Goal: Task Accomplishment & Management: Manage account settings

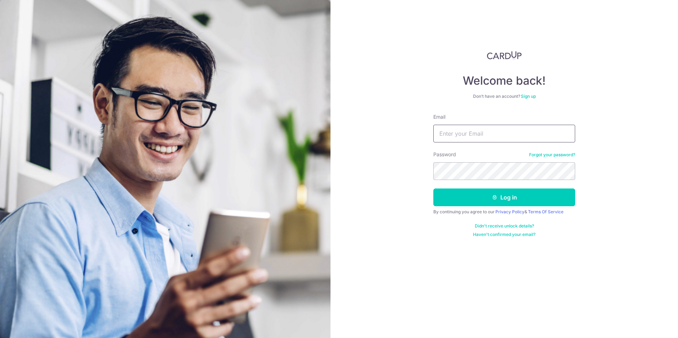
drag, startPoint x: 0, startPoint y: 0, endPoint x: 454, endPoint y: 134, distance: 473.7
click at [454, 134] on input "Email" at bounding box center [504, 134] width 142 height 18
type input "[PERSON_NAME][EMAIL_ADDRESS][DOMAIN_NAME]"
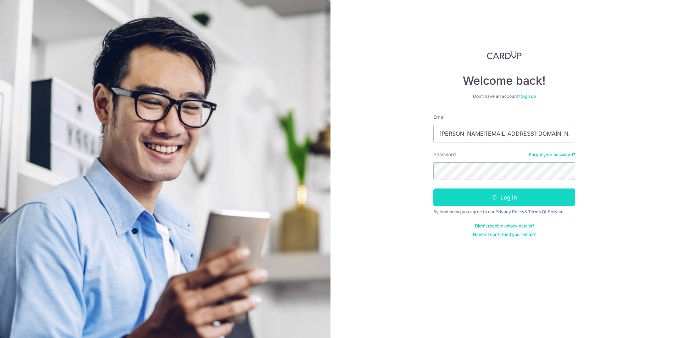
click at [487, 202] on button "Log in" at bounding box center [504, 198] width 142 height 18
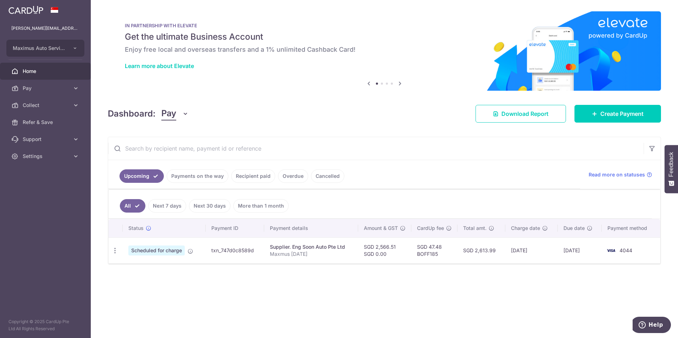
click at [165, 118] on span "Pay" at bounding box center [168, 113] width 15 height 13
click at [175, 148] on link "Collect" at bounding box center [199, 150] width 74 height 17
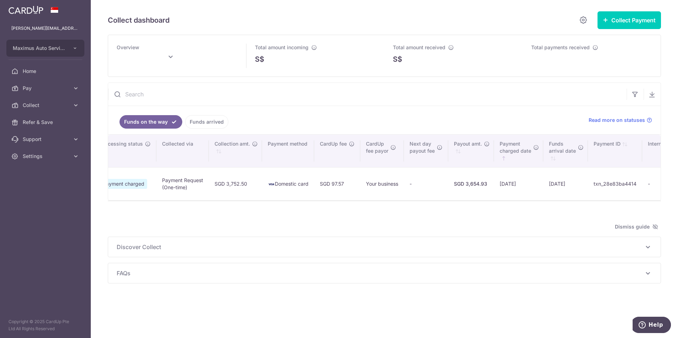
scroll to position [0, 246]
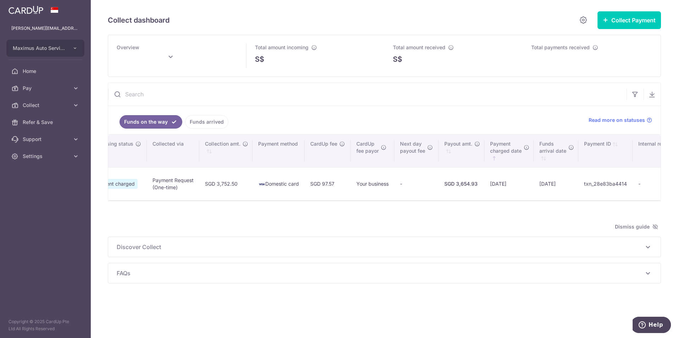
type input "[DATE]"
click at [21, 151] on link "Settings" at bounding box center [45, 156] width 91 height 17
click at [30, 189] on span "Logout" at bounding box center [46, 190] width 47 height 7
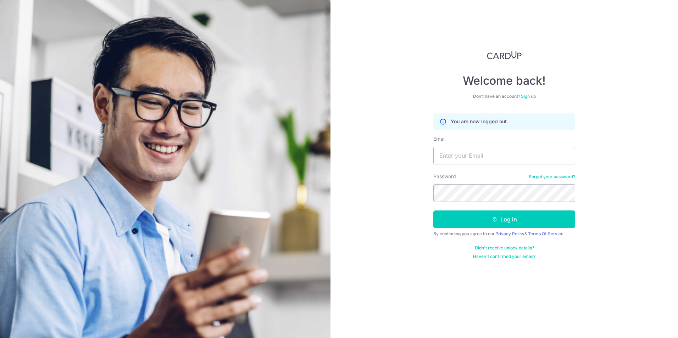
click at [153, 8] on img at bounding box center [165, 235] width 330 height 470
